Goal: Task Accomplishment & Management: Manage account settings

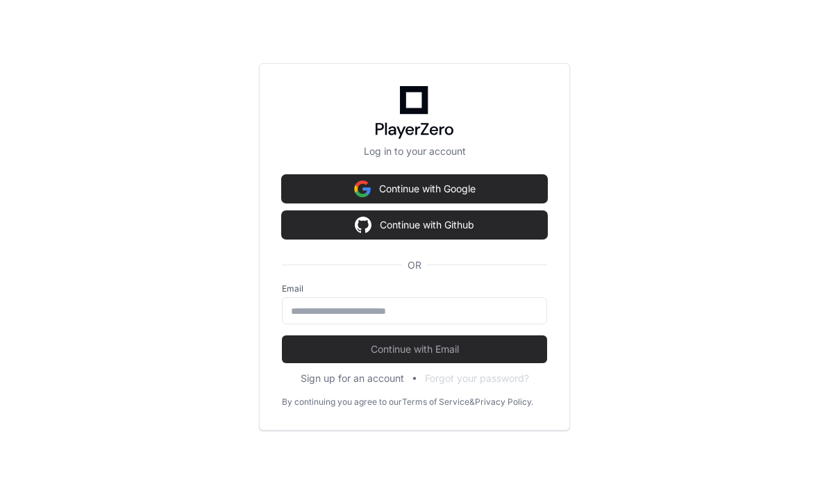
click at [475, 318] on input "email" at bounding box center [414, 311] width 247 height 14
type input "**********"
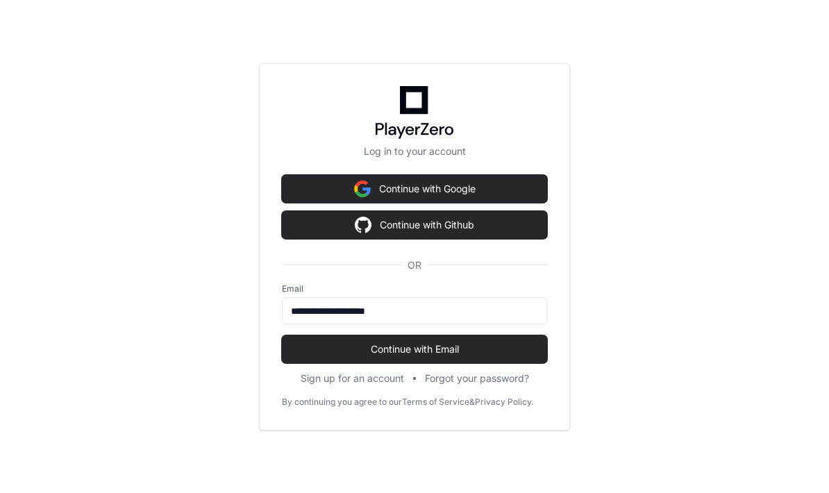
click at [448, 356] on span "Continue with Email" at bounding box center [414, 349] width 265 height 14
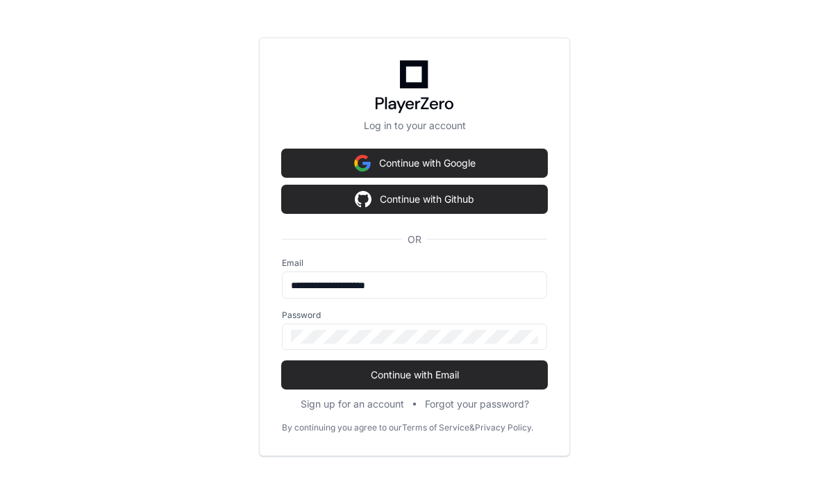
click at [483, 382] on span "Continue with Email" at bounding box center [414, 375] width 265 height 14
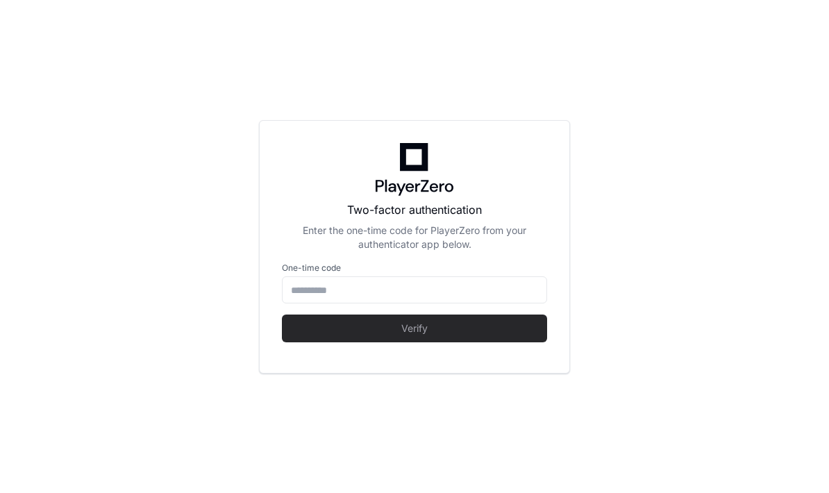
click at [458, 297] on input at bounding box center [414, 290] width 247 height 14
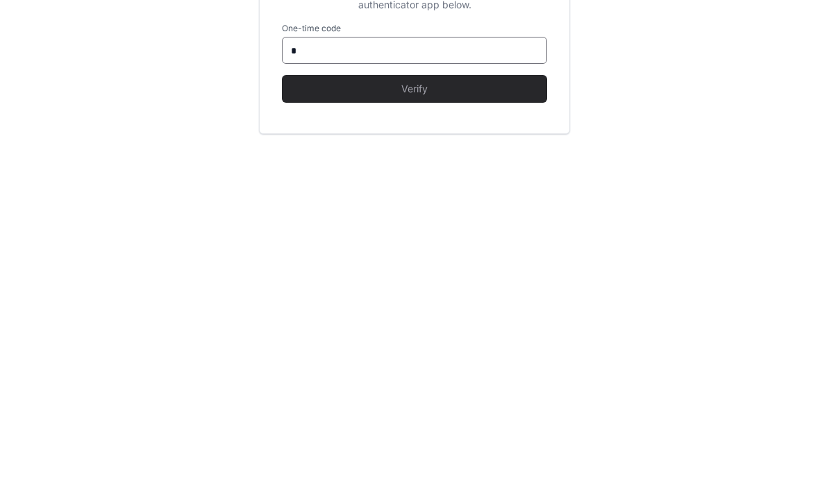
type input "*"
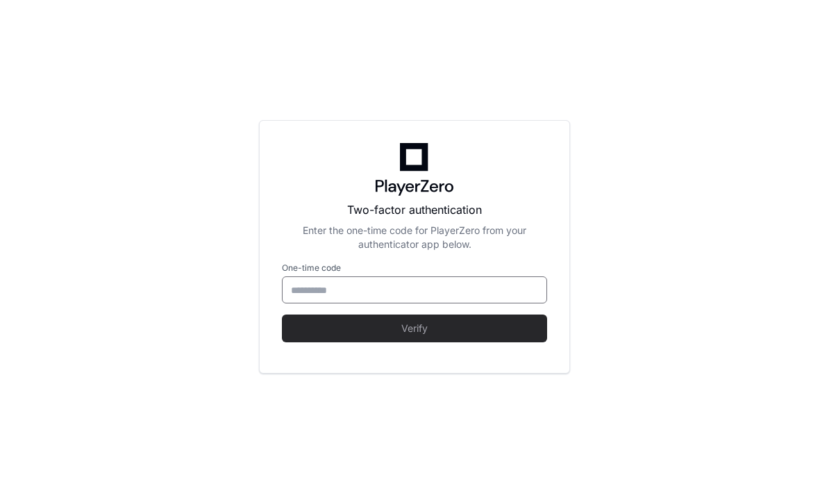
click at [506, 297] on input at bounding box center [414, 290] width 247 height 14
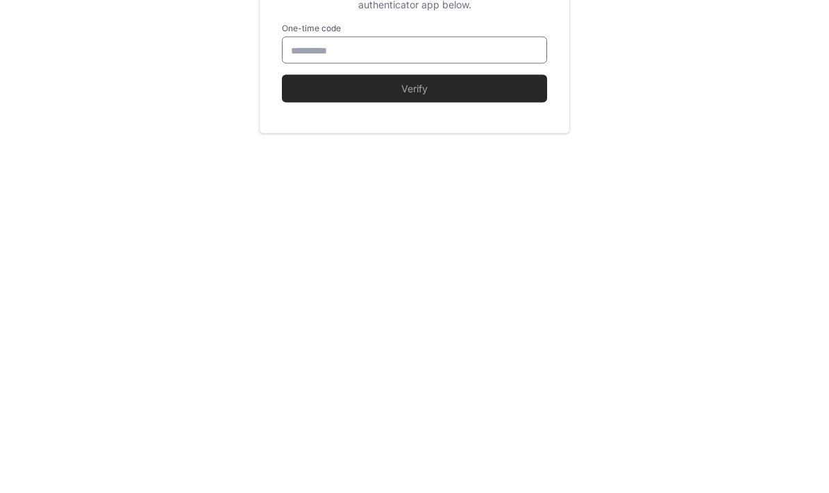
click at [458, 283] on input at bounding box center [414, 290] width 247 height 14
paste input "******"
type input "******"
click at [506, 321] on span "Verify" at bounding box center [414, 328] width 265 height 14
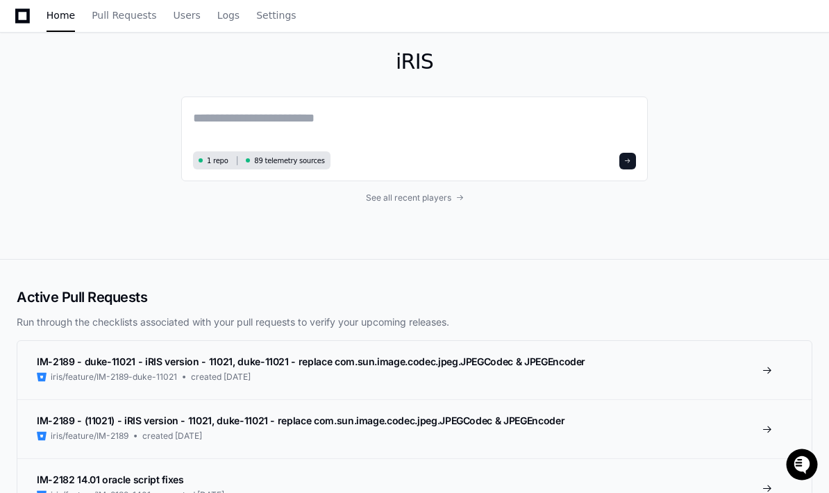
scroll to position [0, 0]
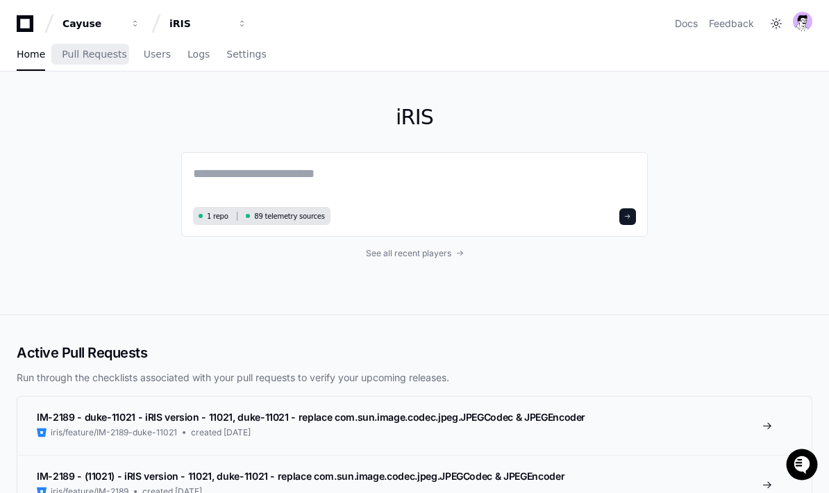
click at [88, 53] on span "Pull Requests" at bounding box center [94, 54] width 65 height 8
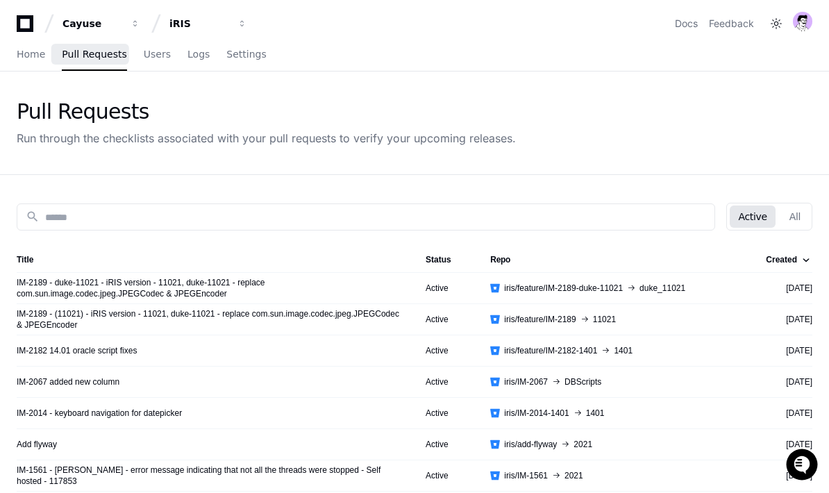
click at [74, 22] on div "Cayuse" at bounding box center [92, 24] width 60 height 14
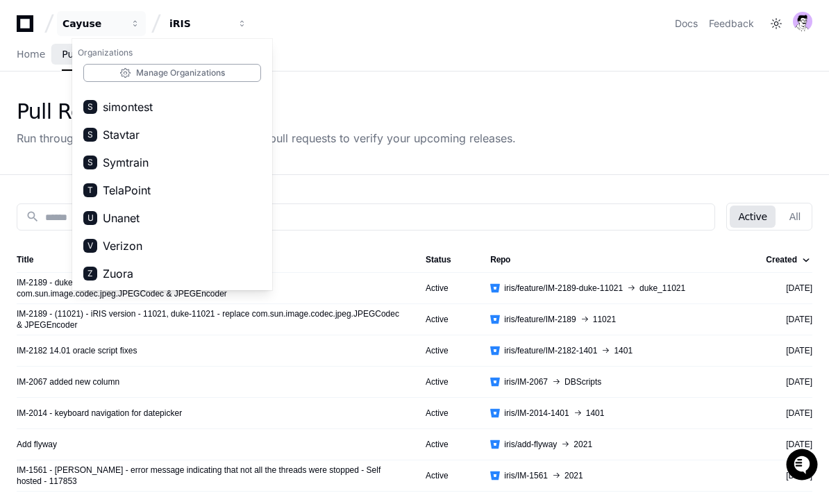
scroll to position [1216, 0]
click at [214, 265] on button "Z Zuora" at bounding box center [172, 274] width 200 height 28
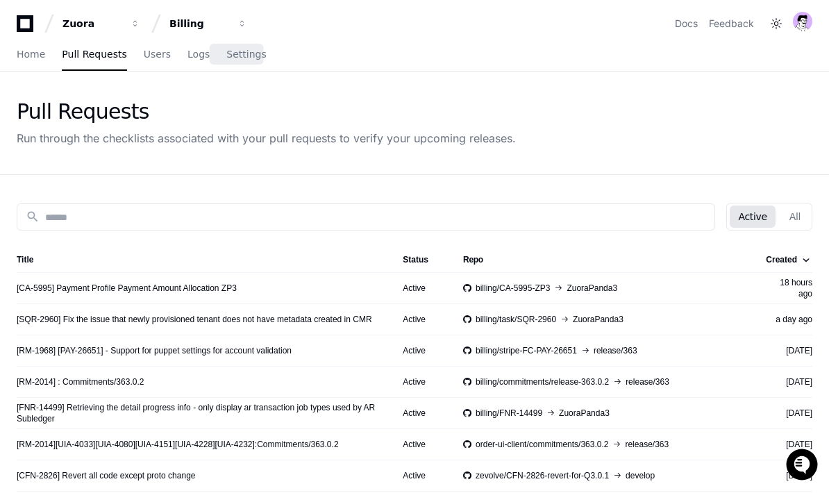
click at [248, 58] on span "Settings" at bounding box center [246, 54] width 40 height 8
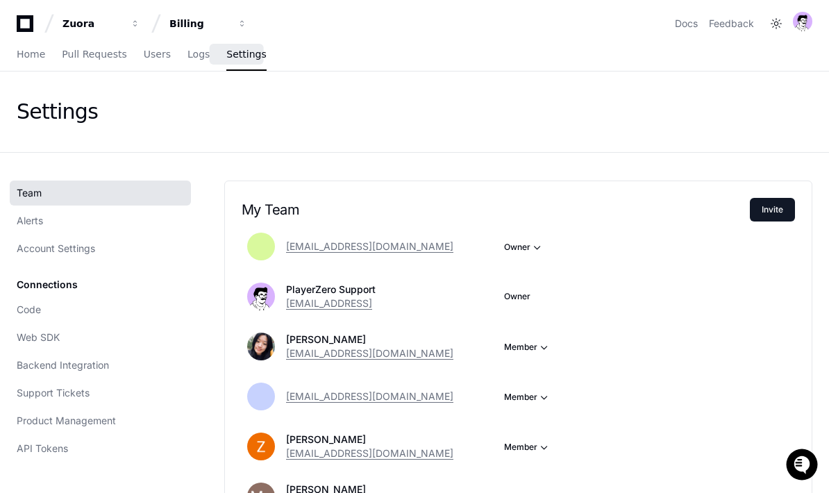
click at [178, 20] on div "Billing" at bounding box center [199, 24] width 60 height 14
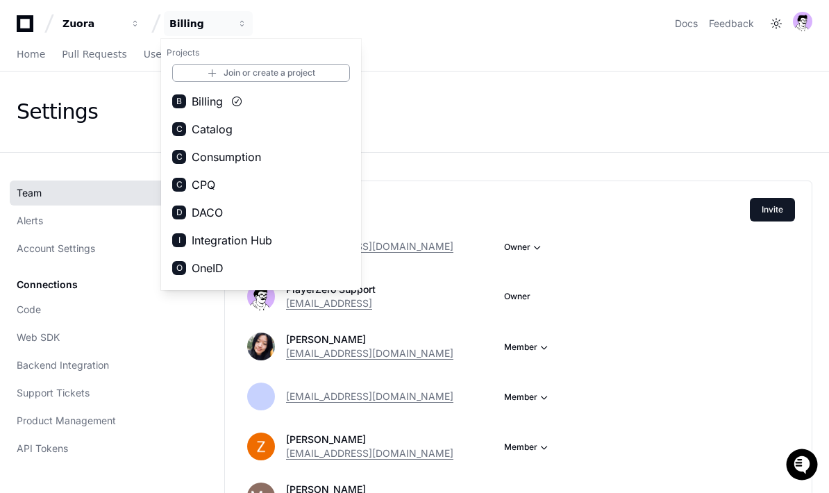
click at [181, 28] on div "Billing" at bounding box center [199, 24] width 60 height 14
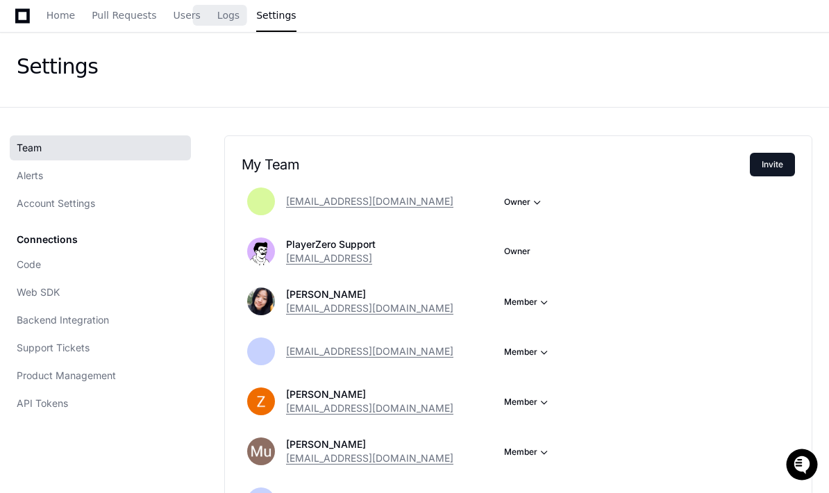
scroll to position [49, 0]
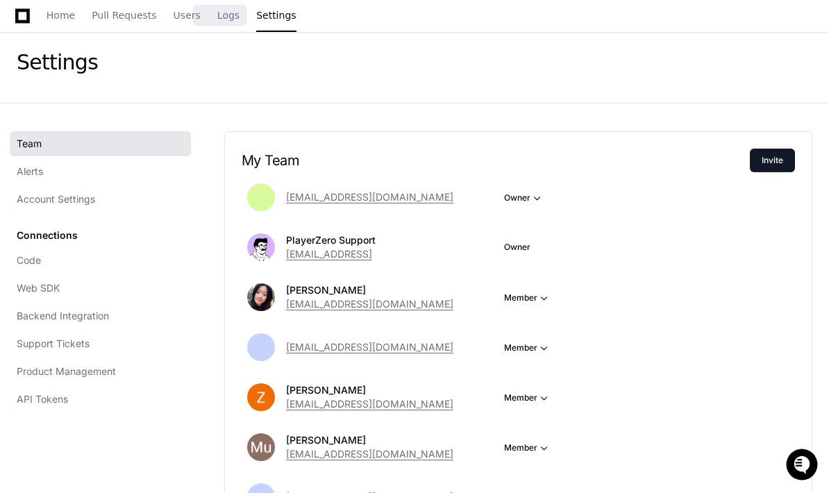
click at [49, 260] on link "Code" at bounding box center [100, 260] width 181 height 25
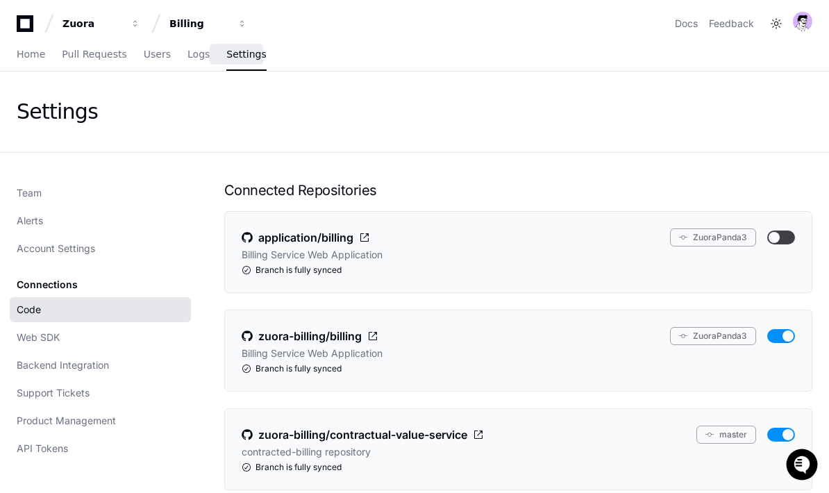
click at [181, 17] on div "Billing" at bounding box center [199, 24] width 60 height 14
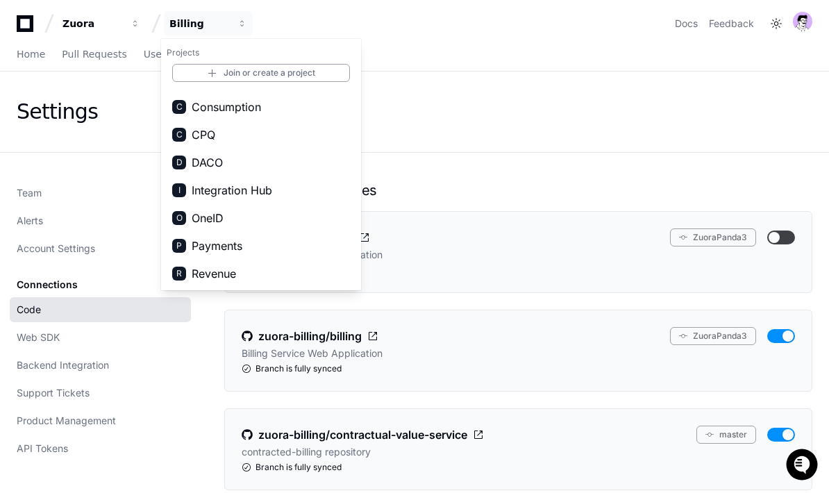
scroll to position [50, 0]
click at [194, 245] on span "Payments" at bounding box center [217, 245] width 51 height 17
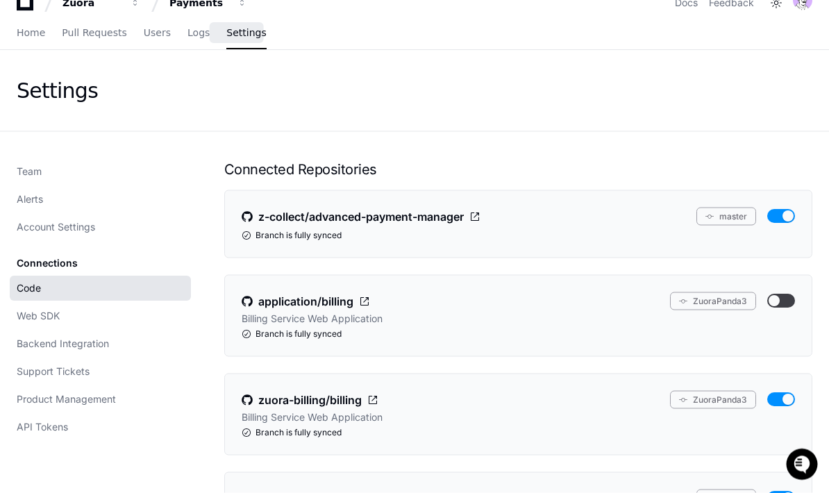
scroll to position [0, 0]
